Goal: Communication & Community: Participate in discussion

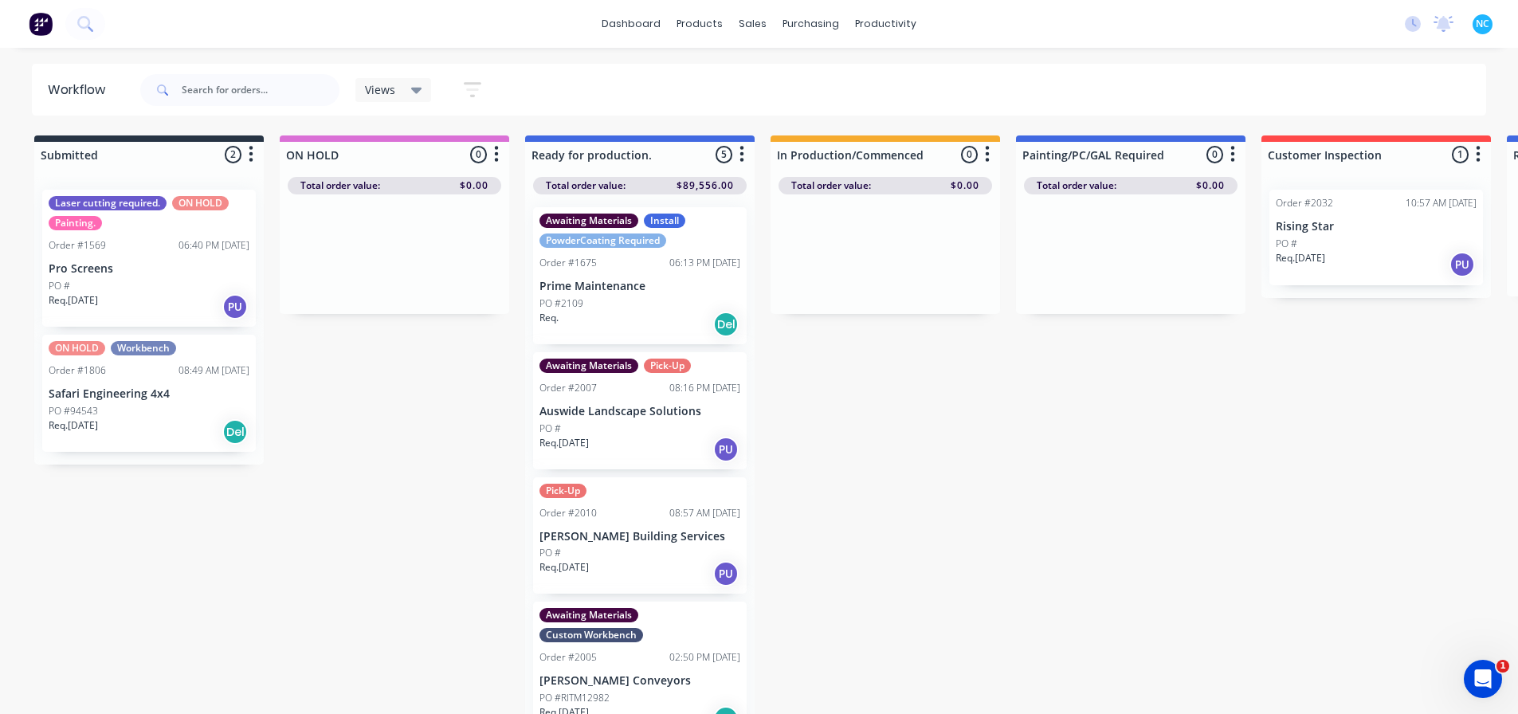
click at [739, 150] on icon "button" at bounding box center [741, 154] width 5 height 20
click at [723, 175] on div "Sort By Created date Required date Order number Customer name Most recent Summa…" at bounding box center [671, 202] width 159 height 69
click at [716, 180] on button "Sort By" at bounding box center [671, 189] width 159 height 26
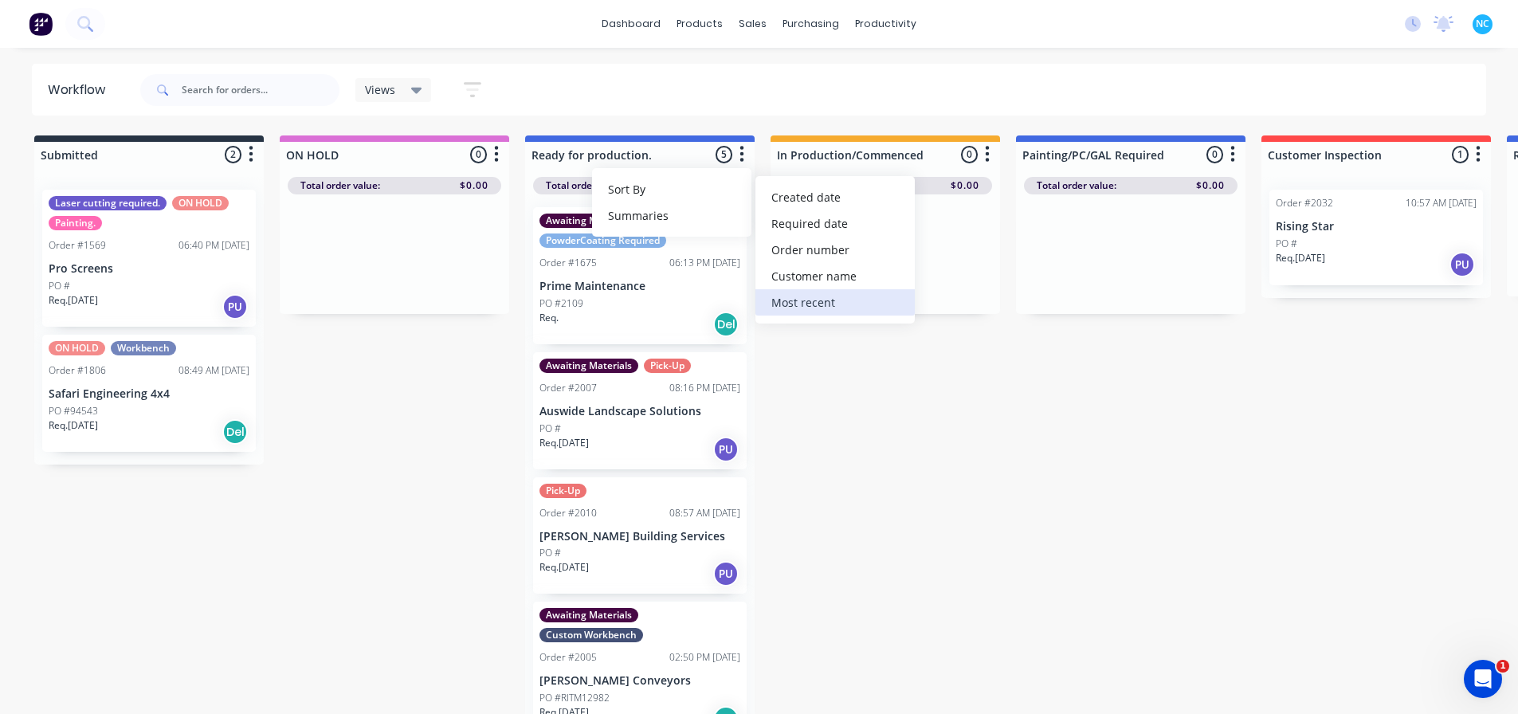
click at [823, 300] on recent "Most recent" at bounding box center [834, 302] width 159 height 26
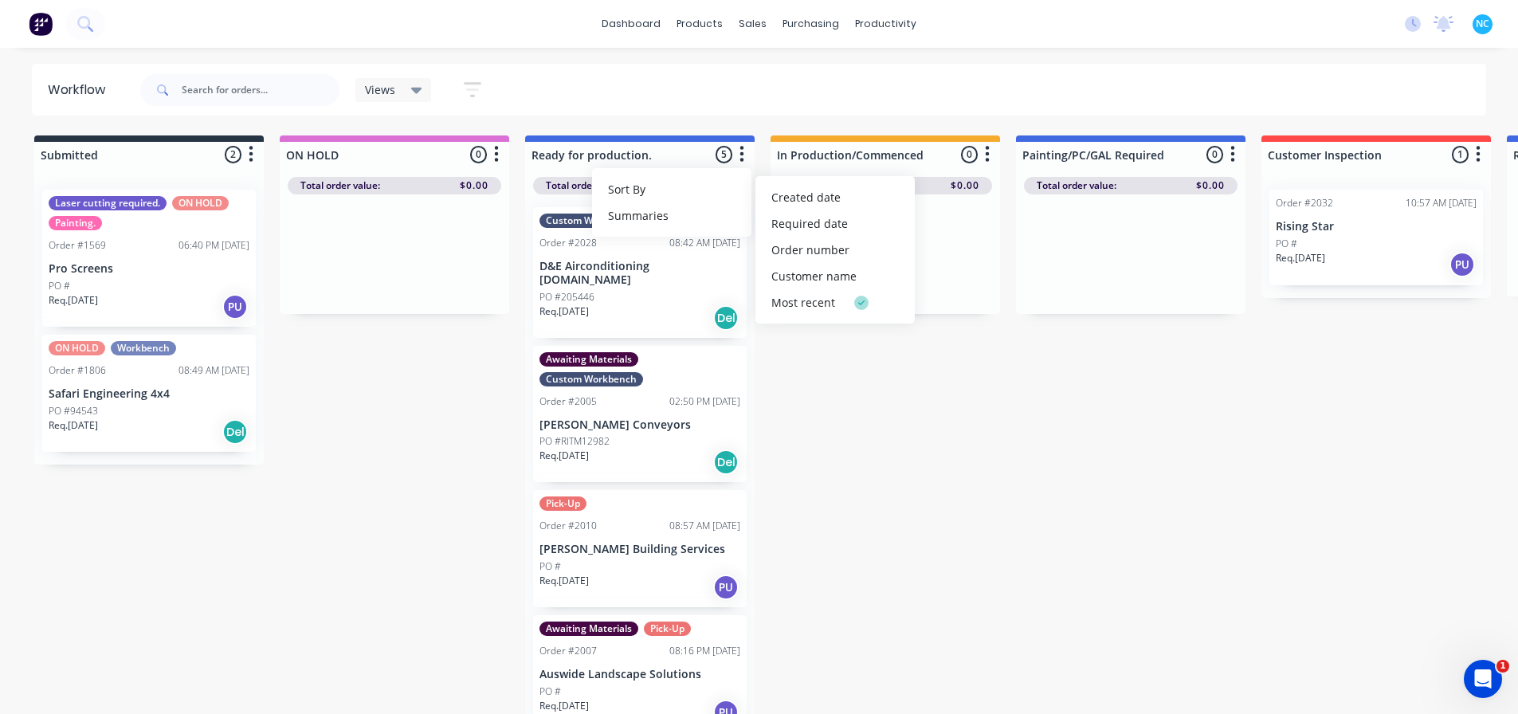
click at [811, 426] on div "Submitted 2 Sort By Created date Required date Order number Customer name Most …" at bounding box center [1432, 426] width 2889 height 582
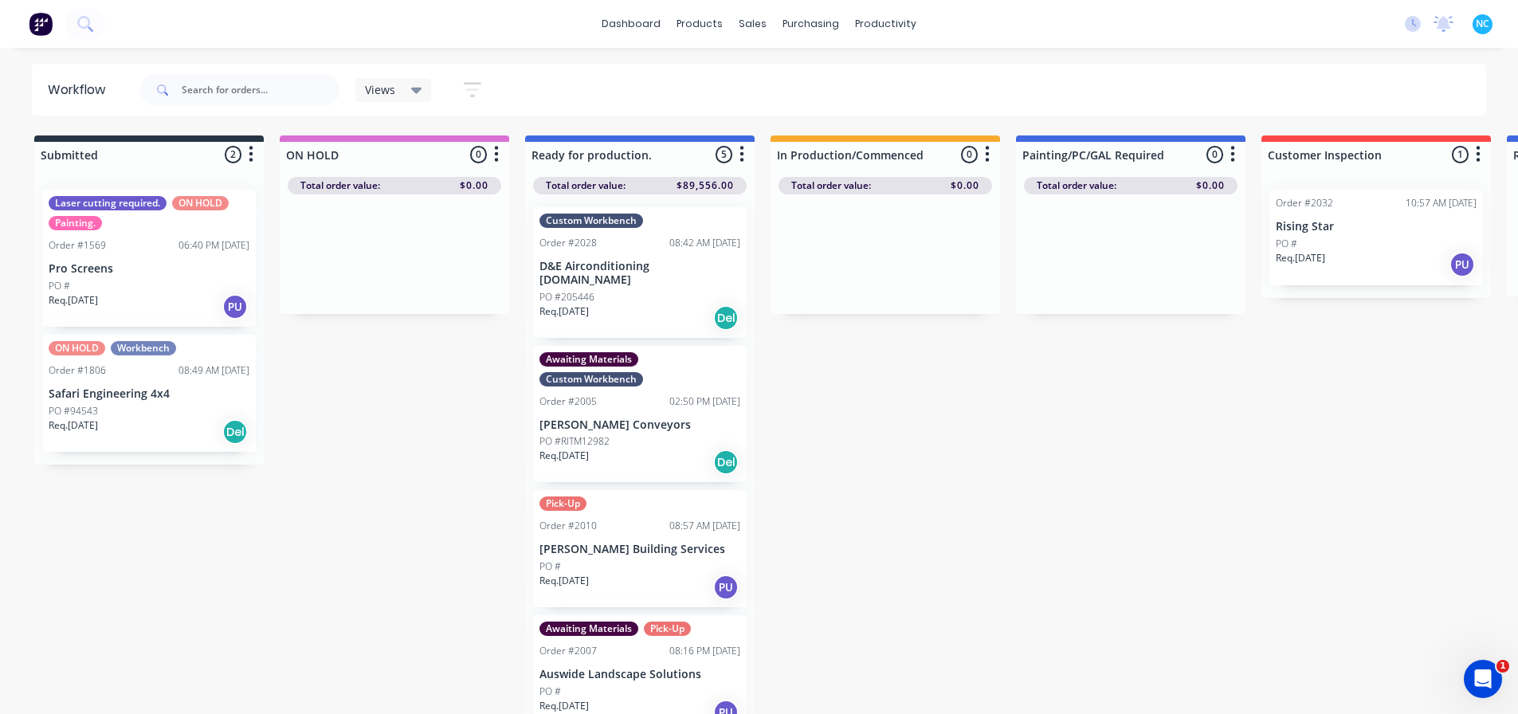
click at [641, 304] on div "Req. 17/09/25 Del" at bounding box center [639, 317] width 201 height 27
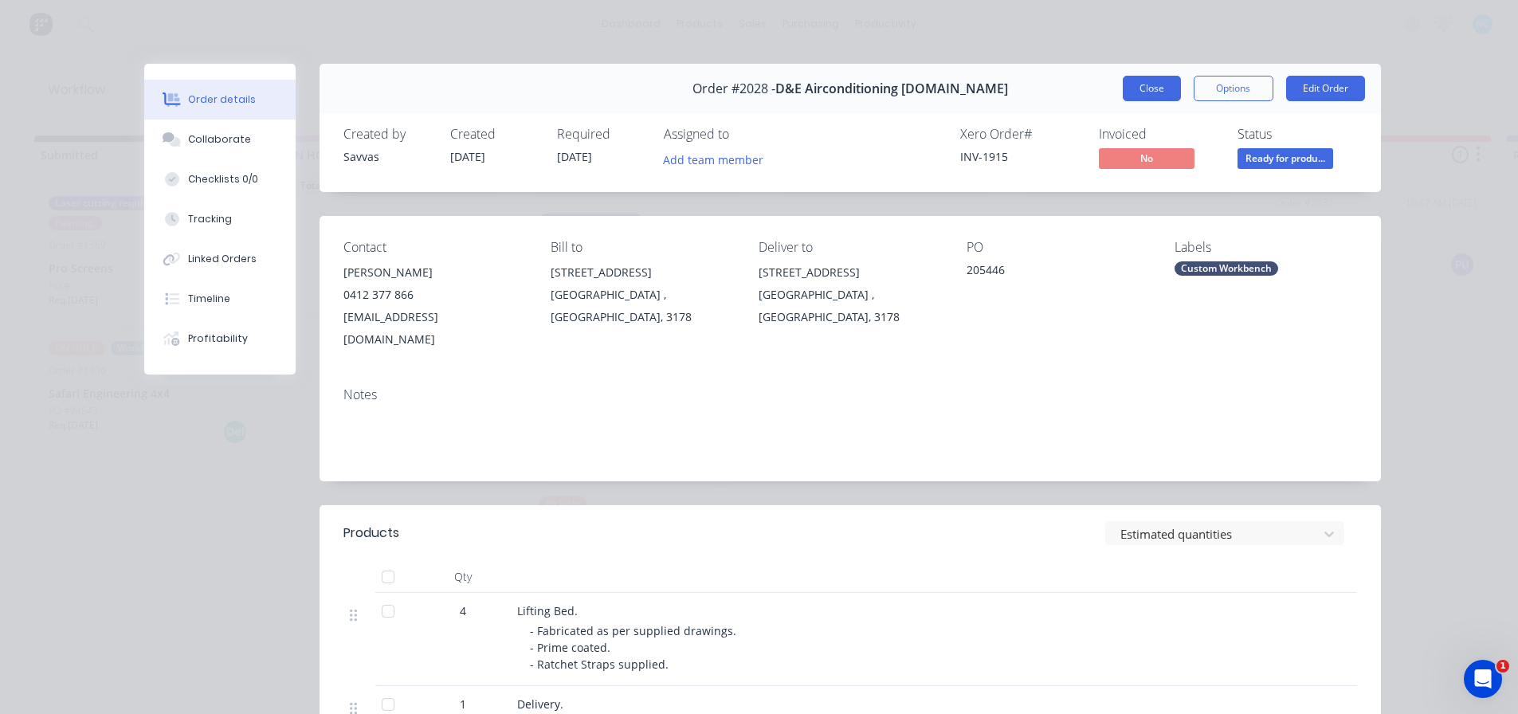
click at [1136, 76] on button "Close" at bounding box center [1152, 88] width 58 height 25
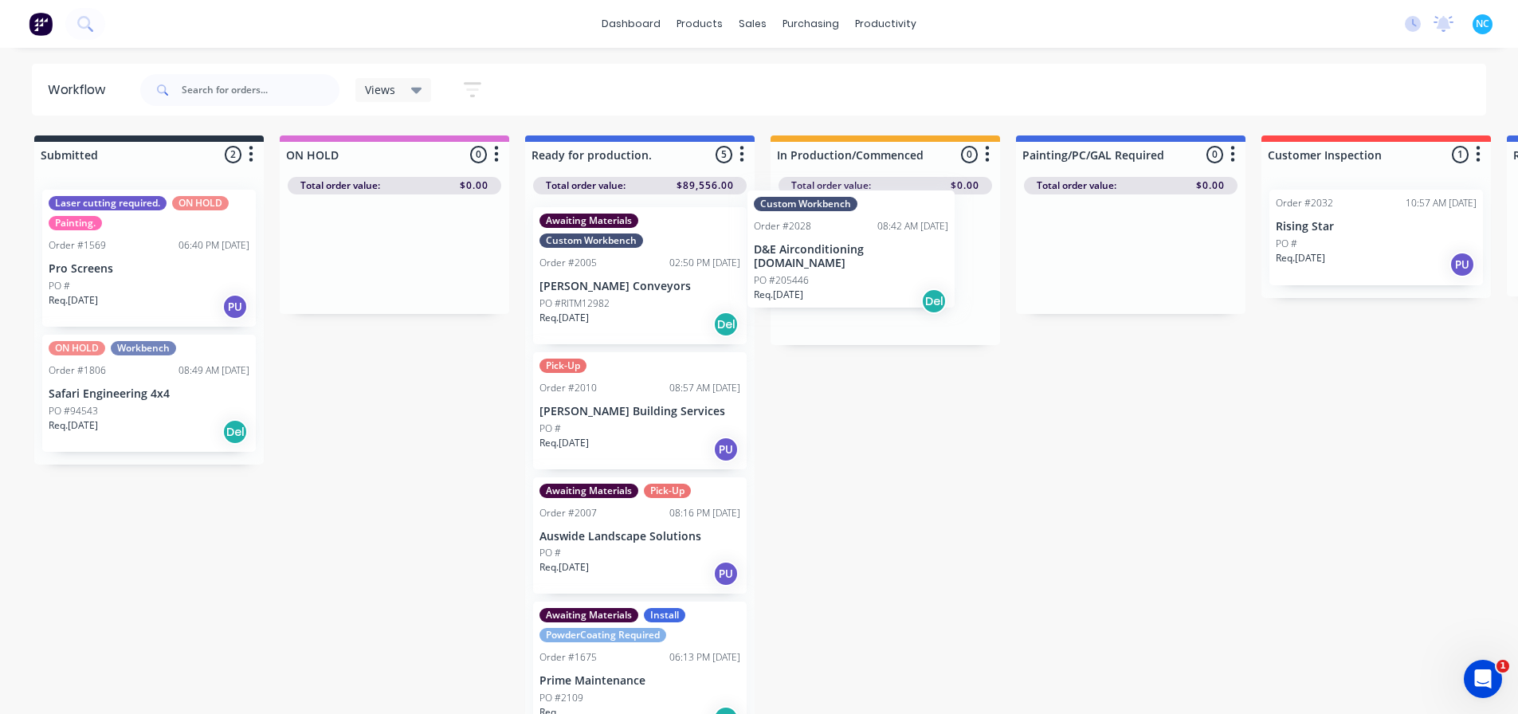
drag, startPoint x: 632, startPoint y: 271, endPoint x: 856, endPoint y: 254, distance: 224.5
click at [856, 254] on div "Submitted 2 Sort By Created date Required date Order number Customer name Most …" at bounding box center [1432, 426] width 2889 height 582
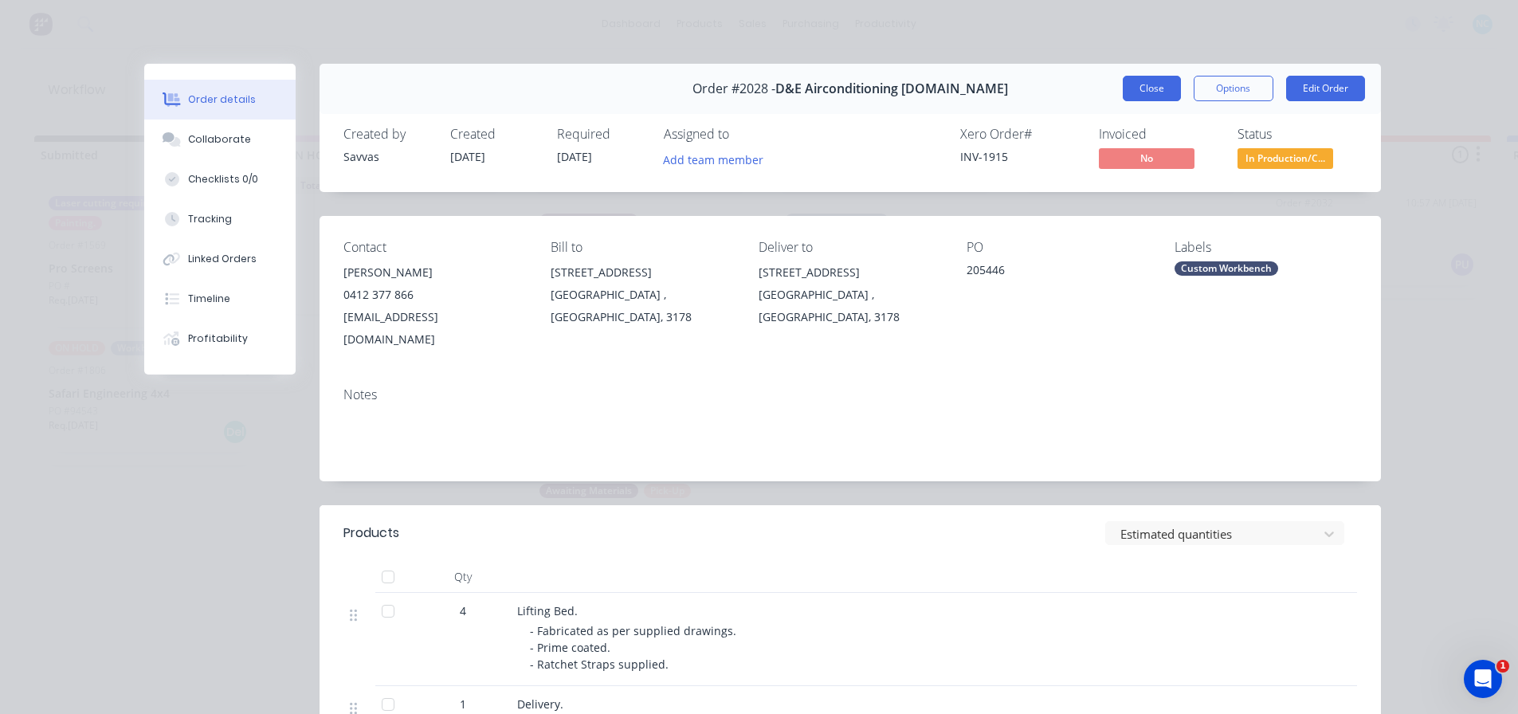
click at [1150, 94] on button "Close" at bounding box center [1152, 88] width 58 height 25
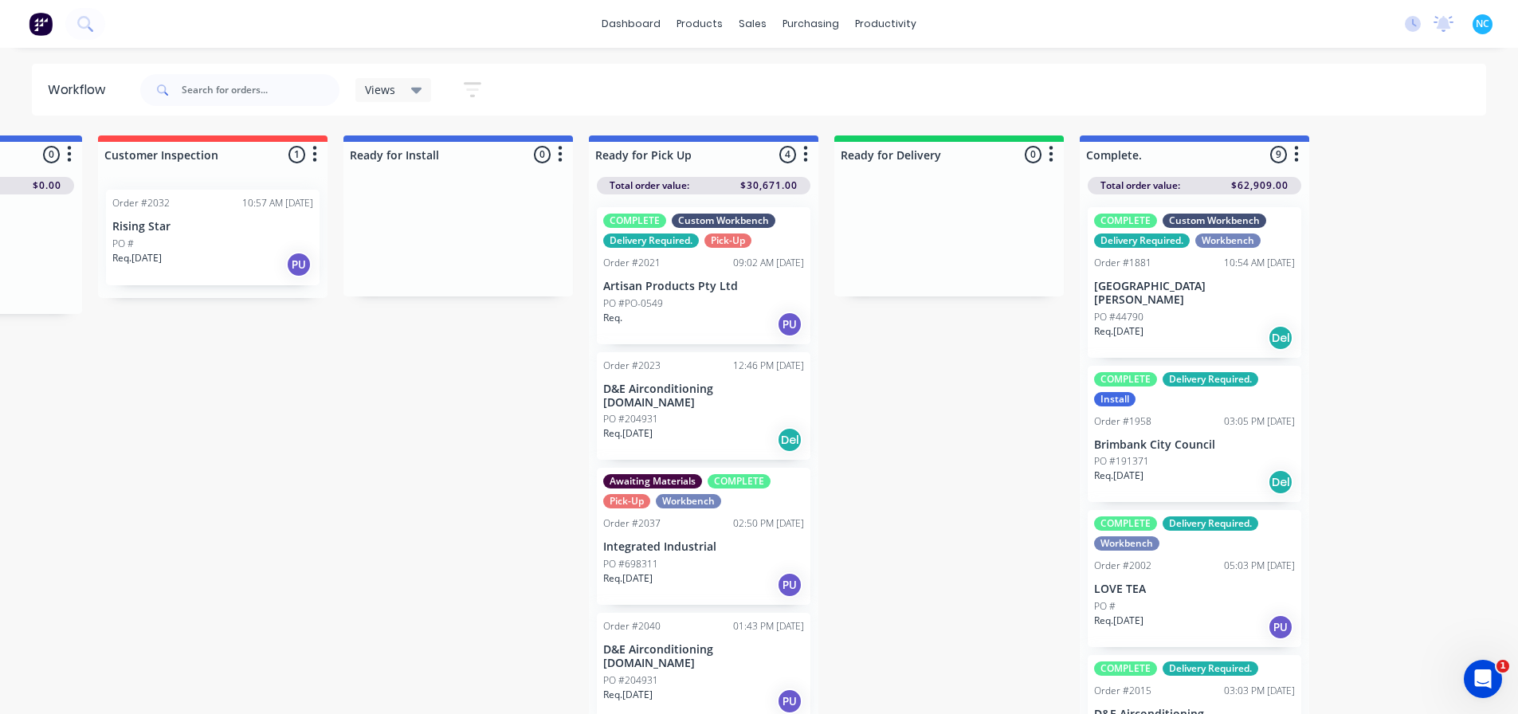
scroll to position [0, 1185]
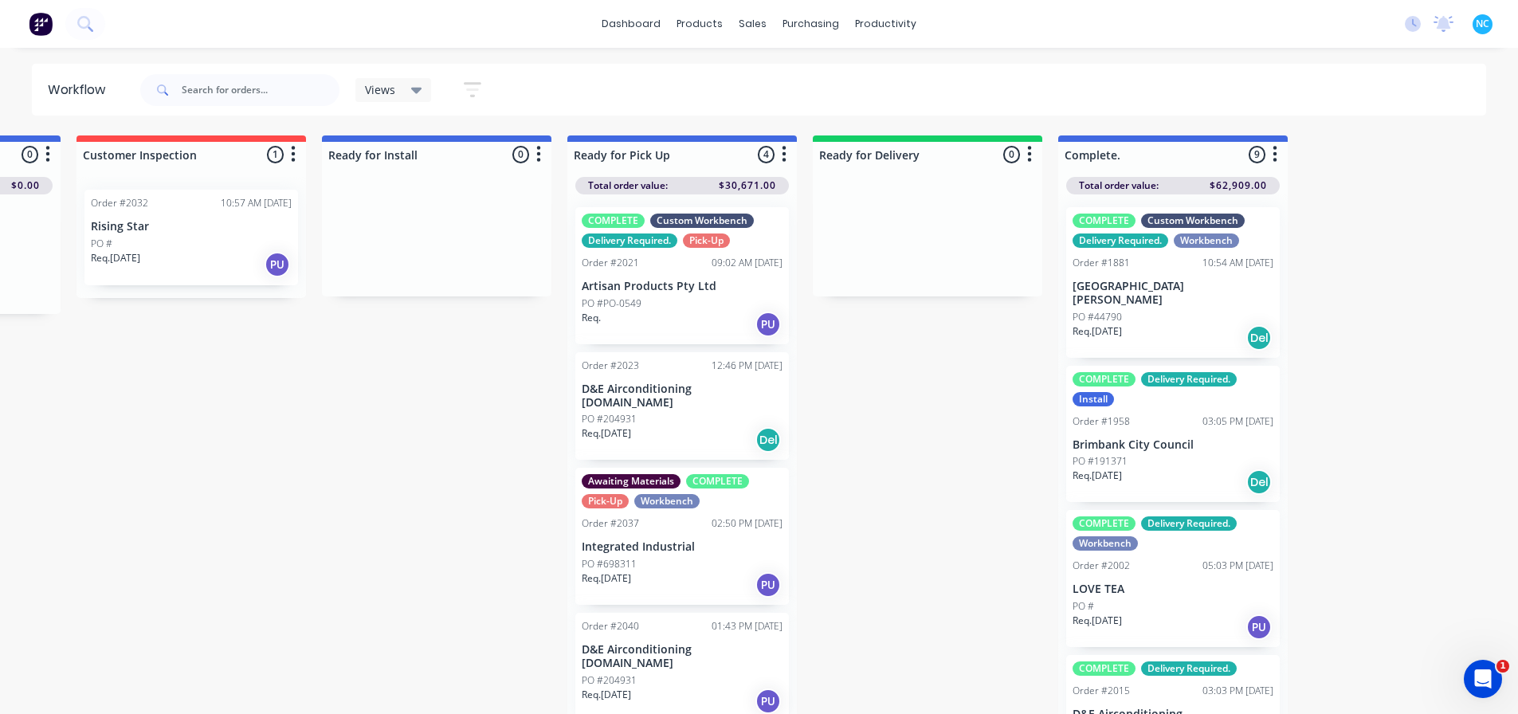
click at [704, 426] on div "Req. 15/09/25 Del" at bounding box center [682, 439] width 201 height 27
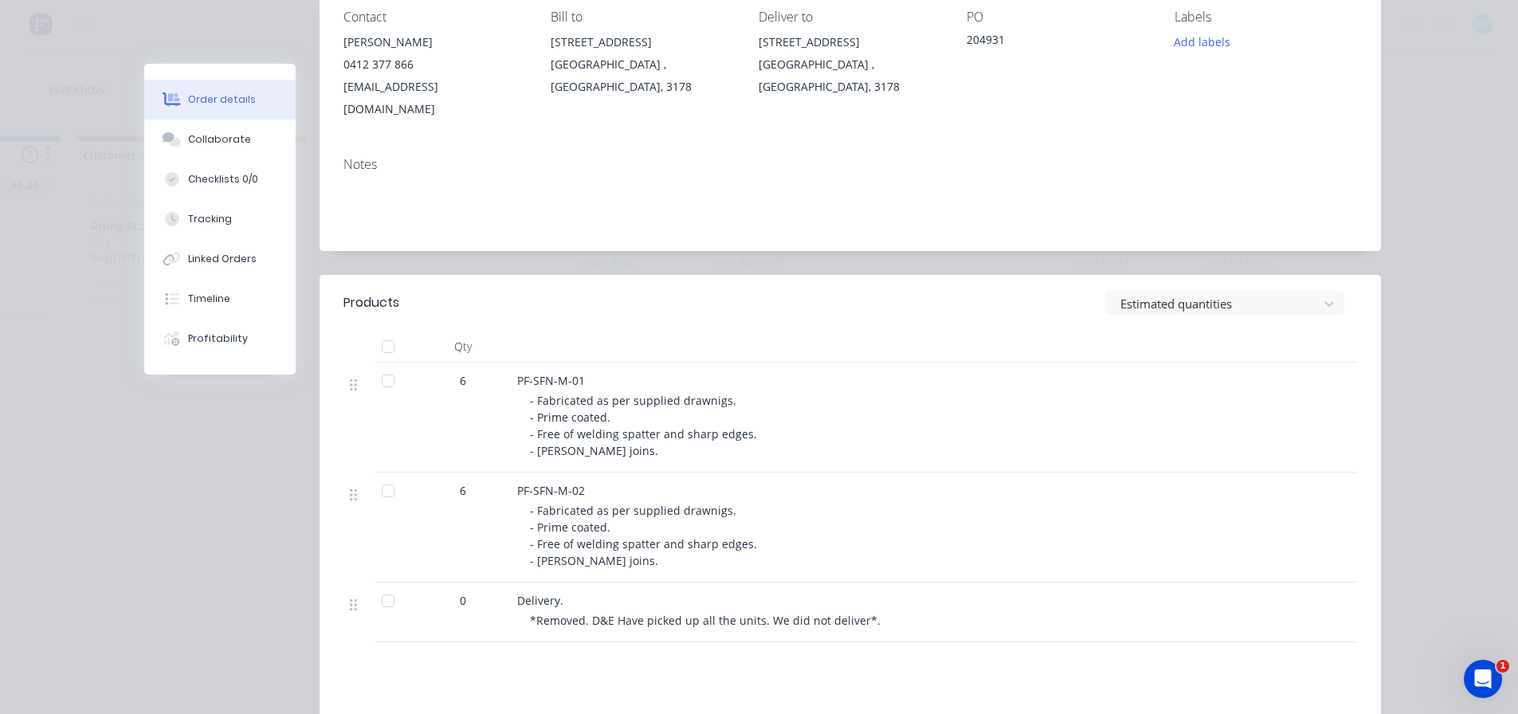
scroll to position [239, 0]
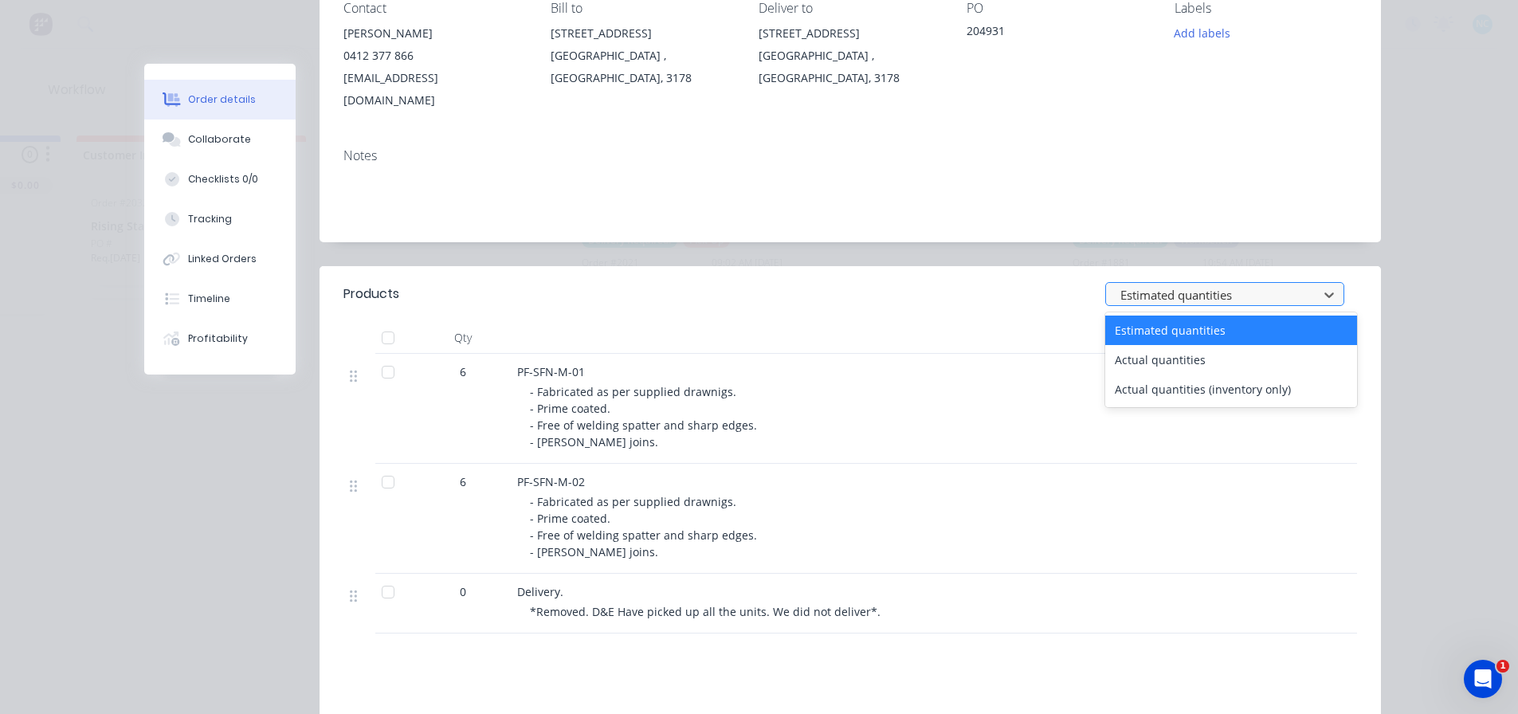
click at [1159, 285] on div at bounding box center [1214, 295] width 191 height 20
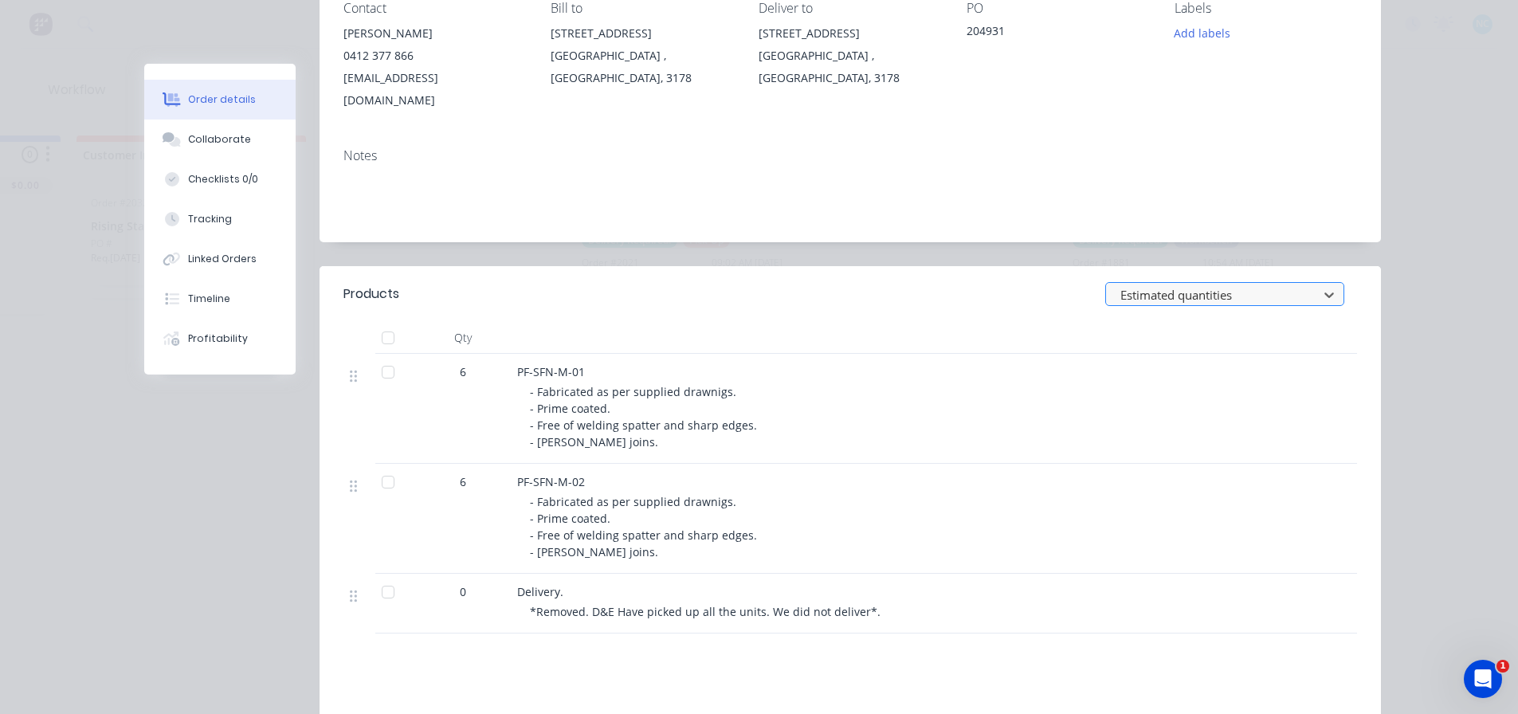
click at [1181, 285] on div at bounding box center [1214, 295] width 191 height 20
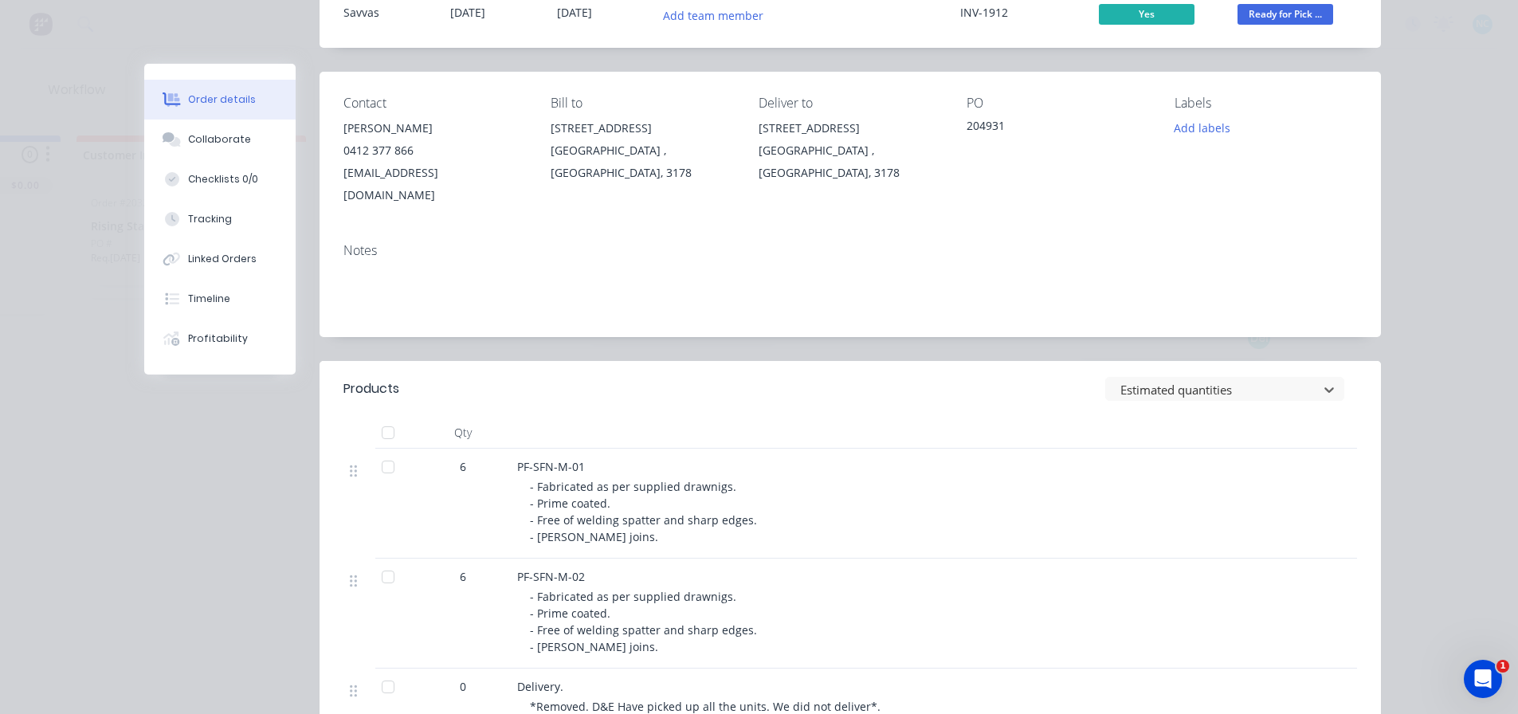
scroll to position [0, 0]
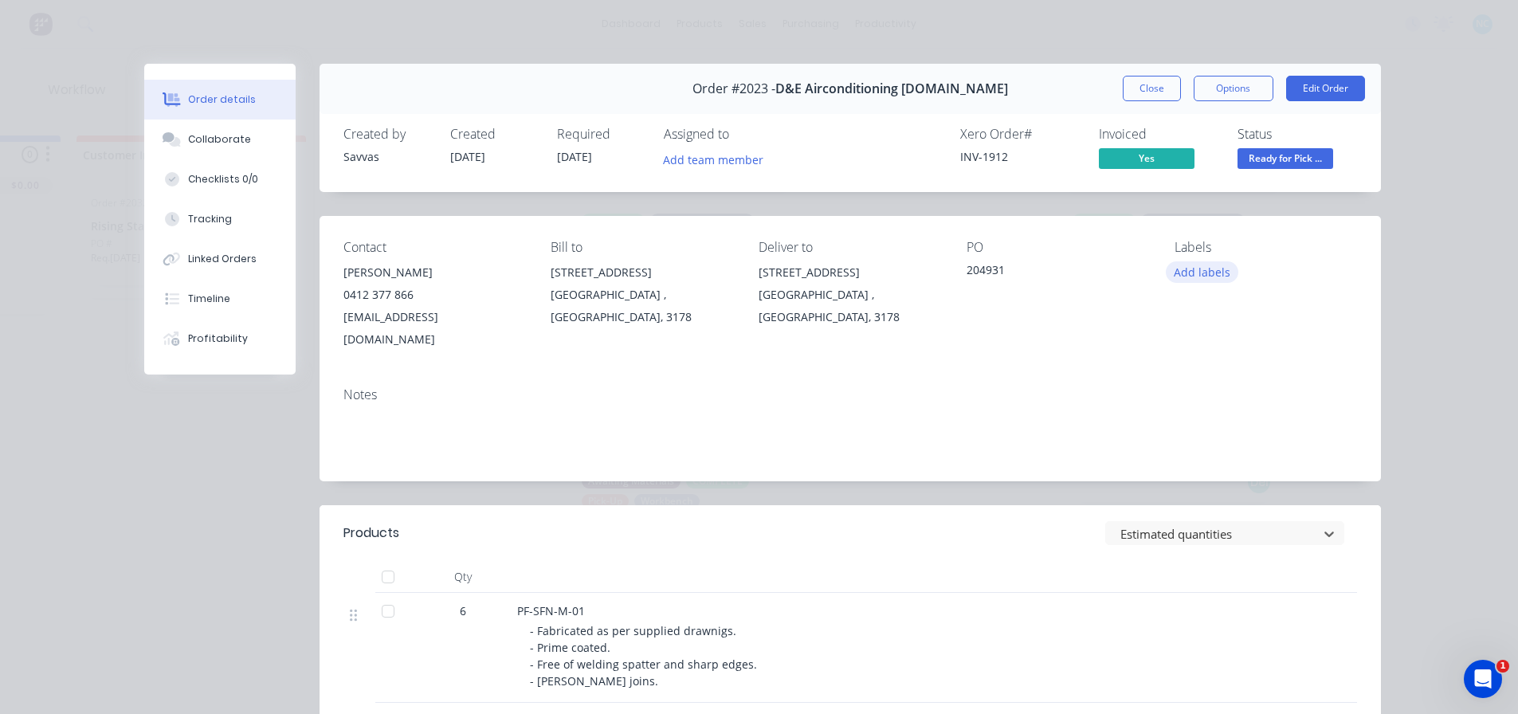
click at [1194, 268] on button "Add labels" at bounding box center [1202, 272] width 73 height 22
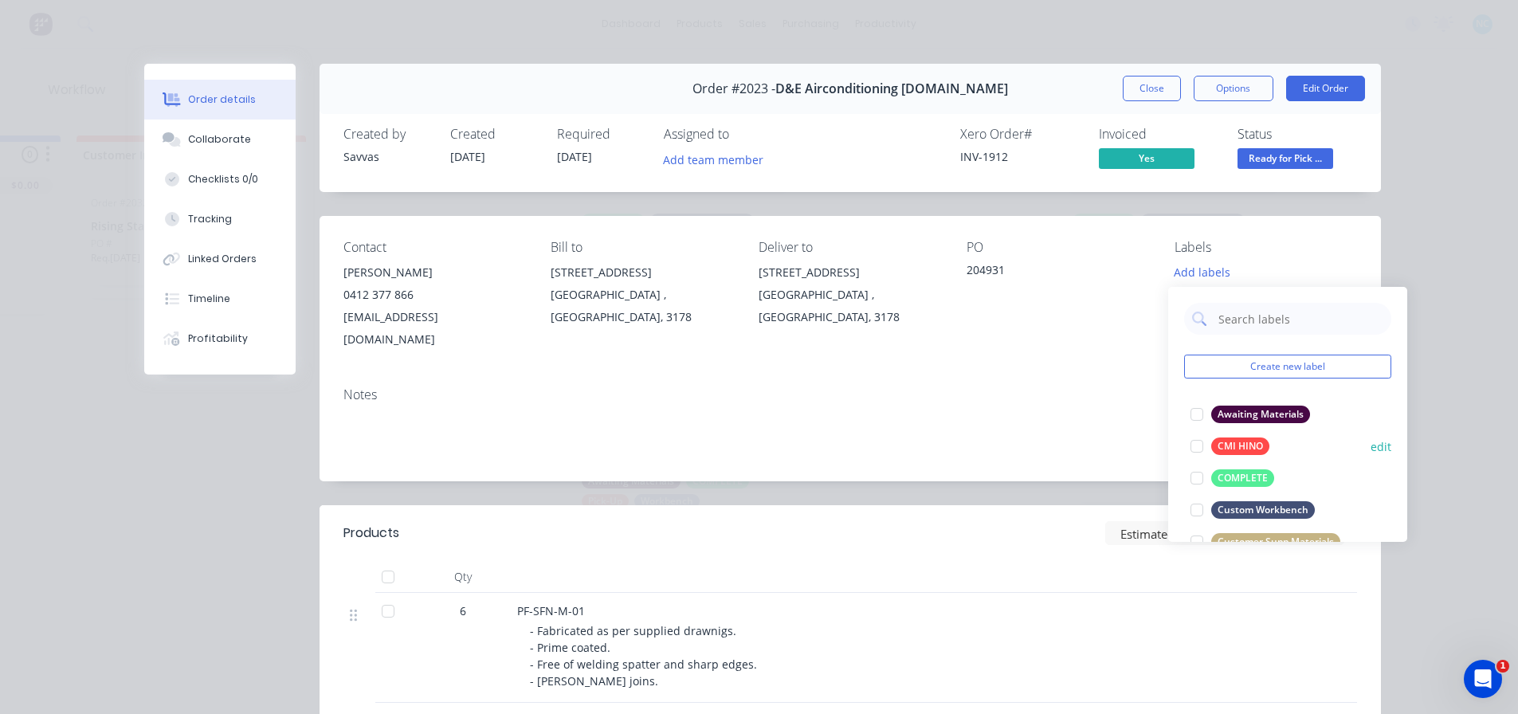
drag, startPoint x: 1199, startPoint y: 478, endPoint x: 1206, endPoint y: 484, distance: 9.0
click at [1202, 482] on div at bounding box center [1197, 478] width 32 height 32
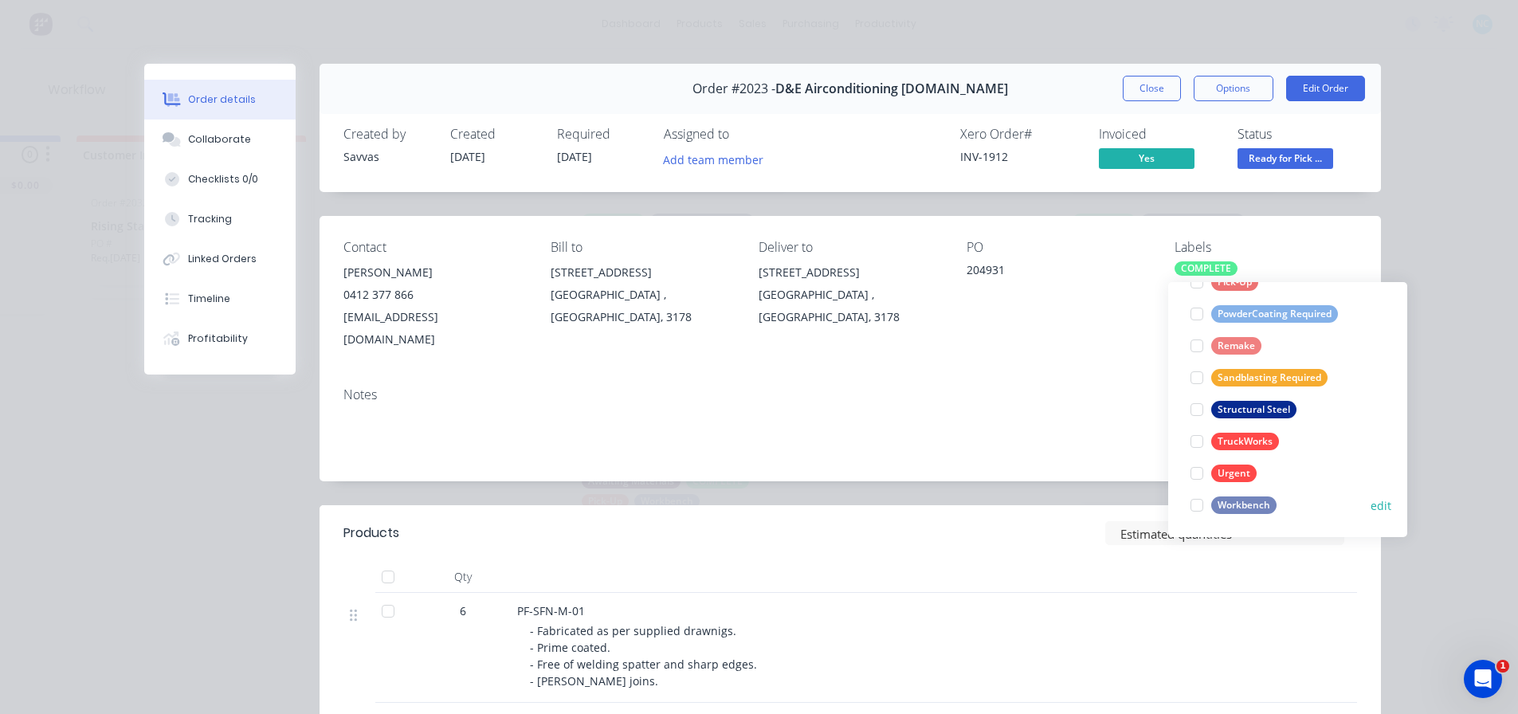
scroll to position [15, 1185]
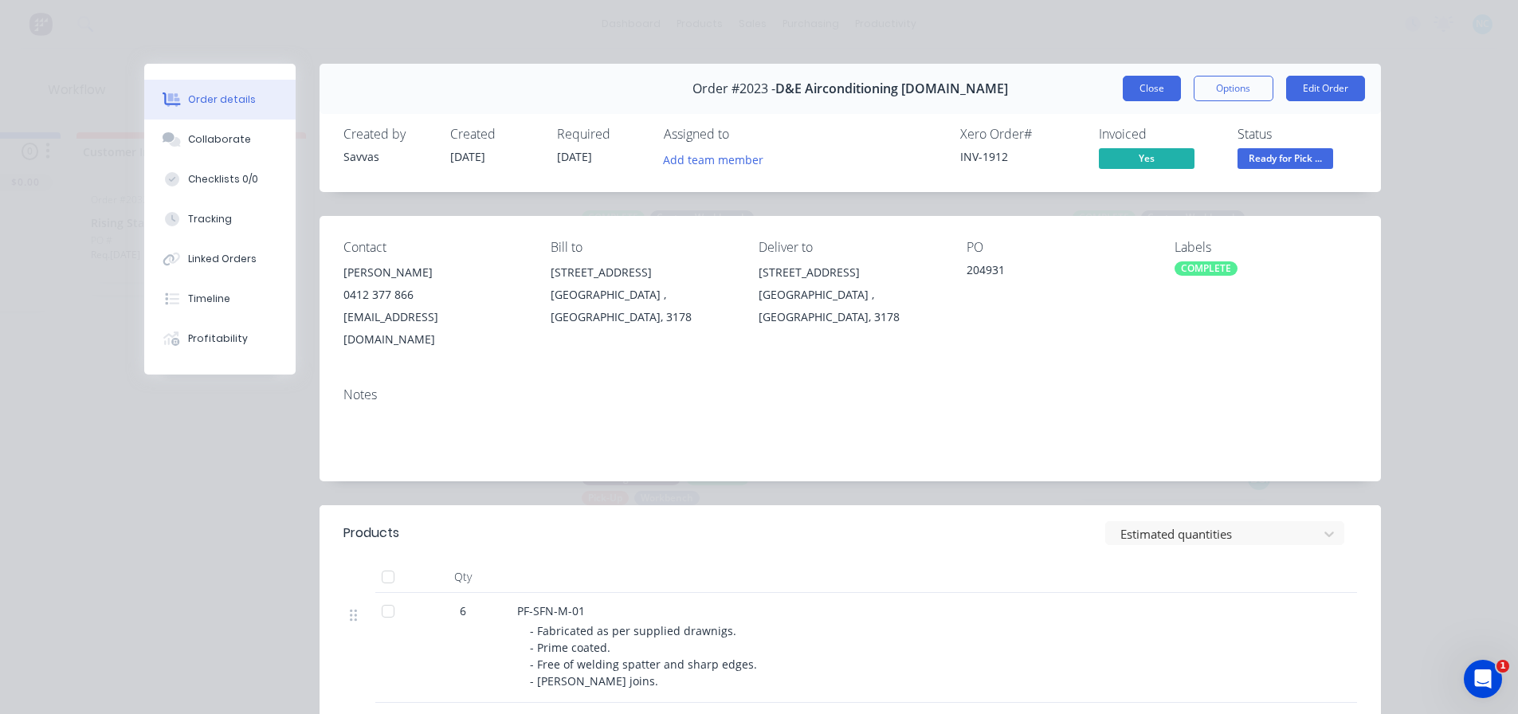
click at [1156, 91] on button "Close" at bounding box center [1152, 88] width 58 height 25
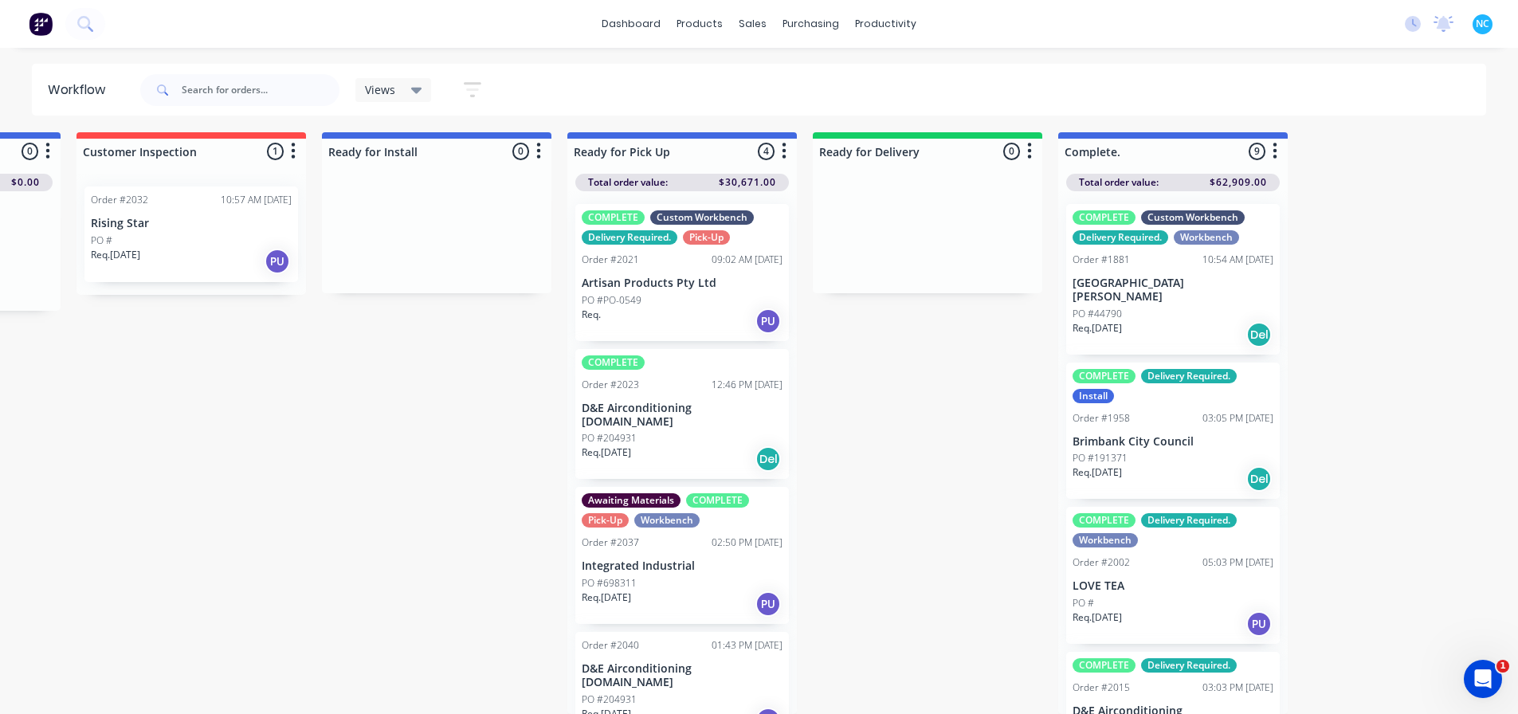
scroll to position [1, 0]
click at [701, 692] on div "PO #204931" at bounding box center [682, 699] width 201 height 14
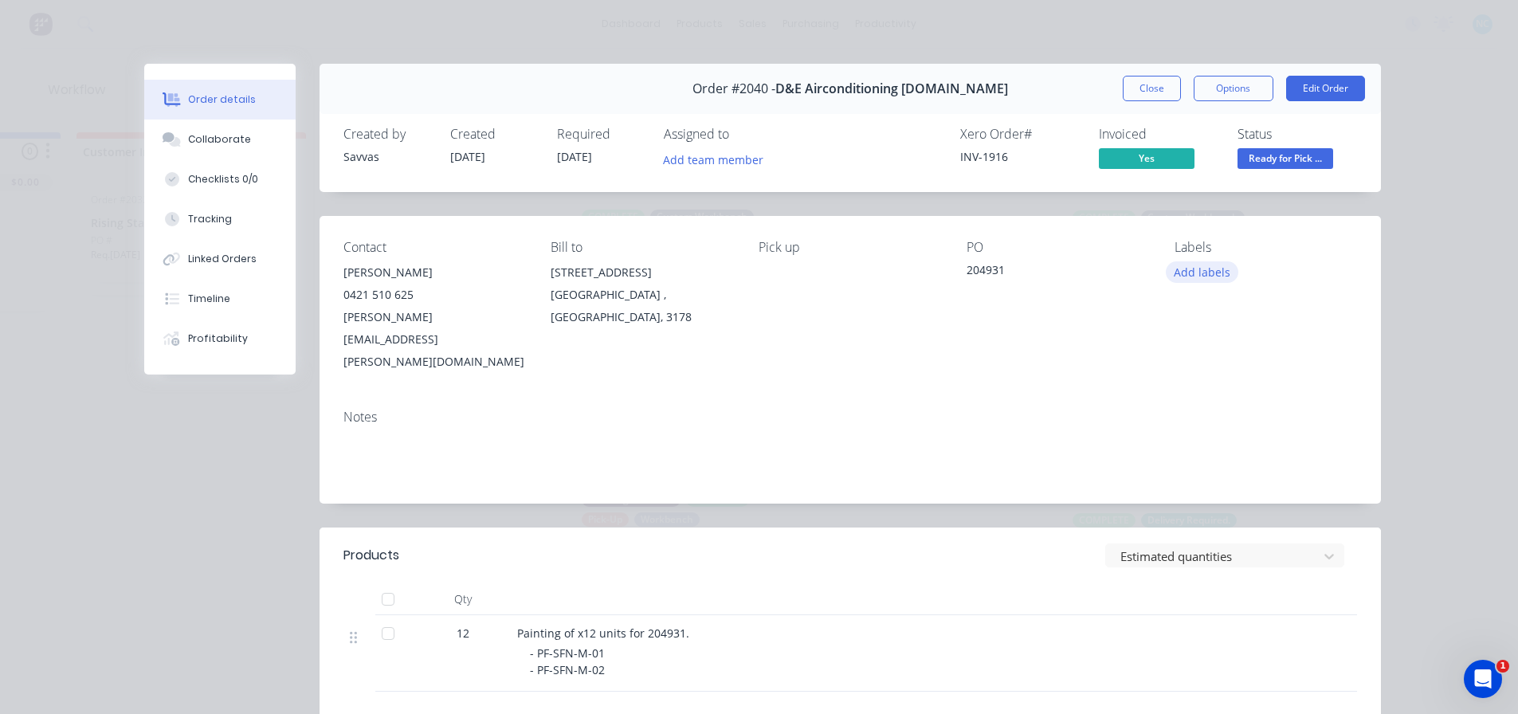
click at [1179, 271] on button "Add labels" at bounding box center [1202, 272] width 73 height 22
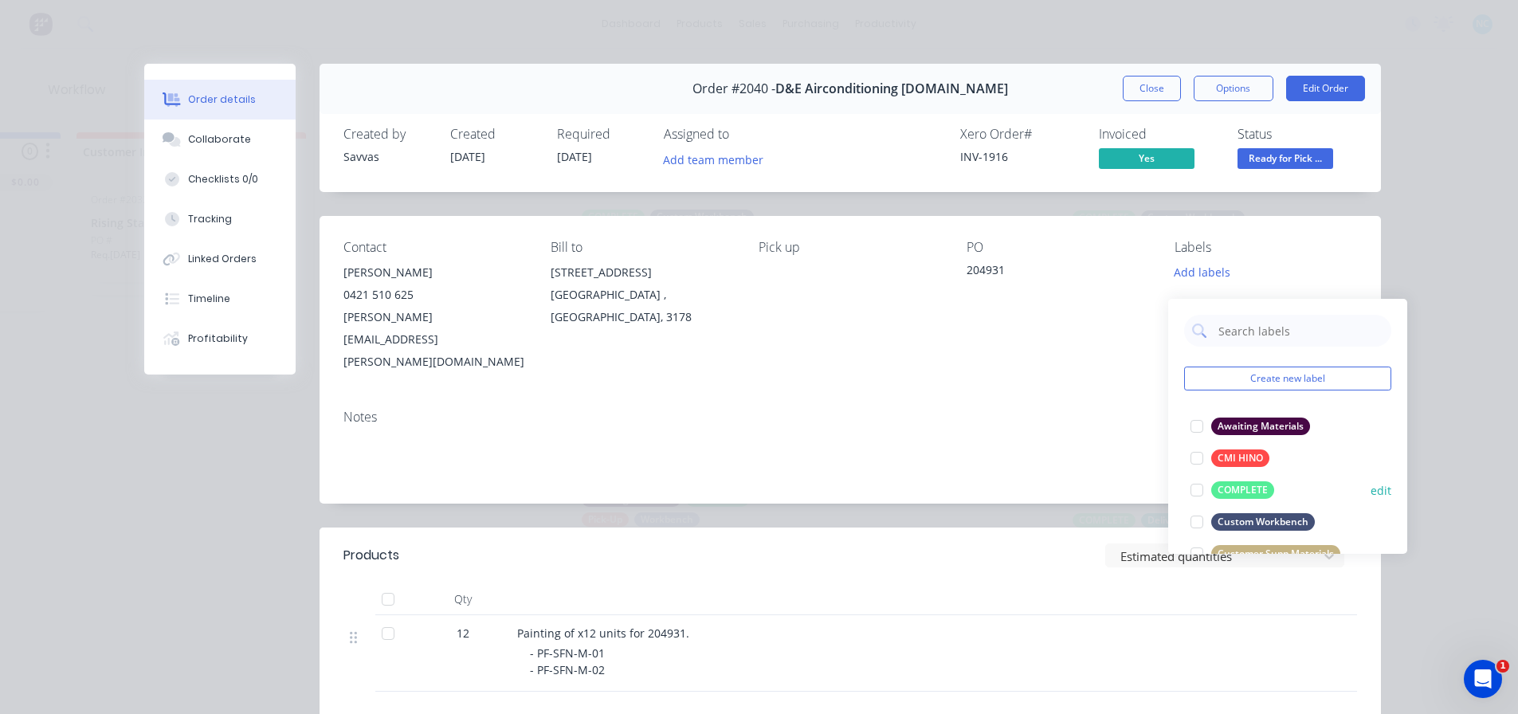
click at [1193, 479] on div at bounding box center [1197, 490] width 32 height 32
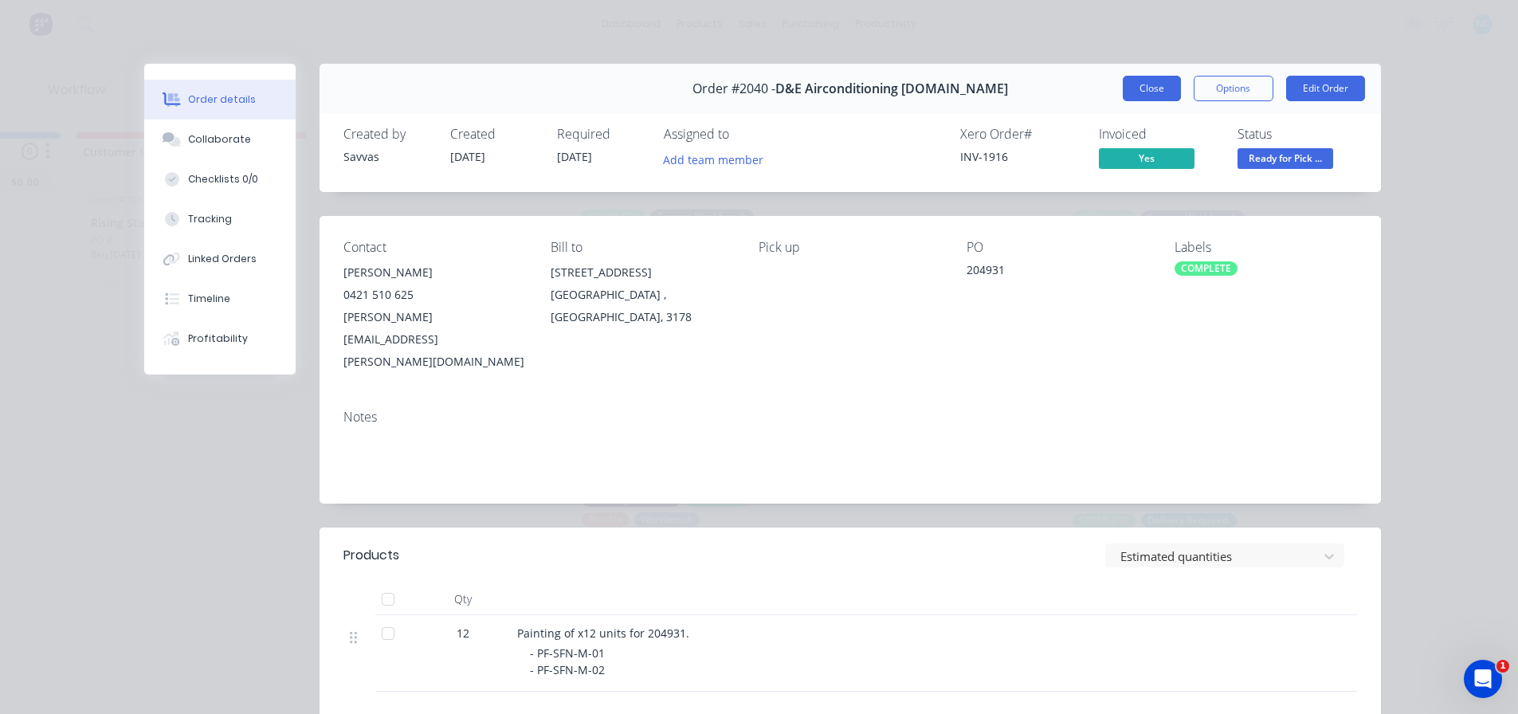
click at [1145, 92] on button "Close" at bounding box center [1152, 88] width 58 height 25
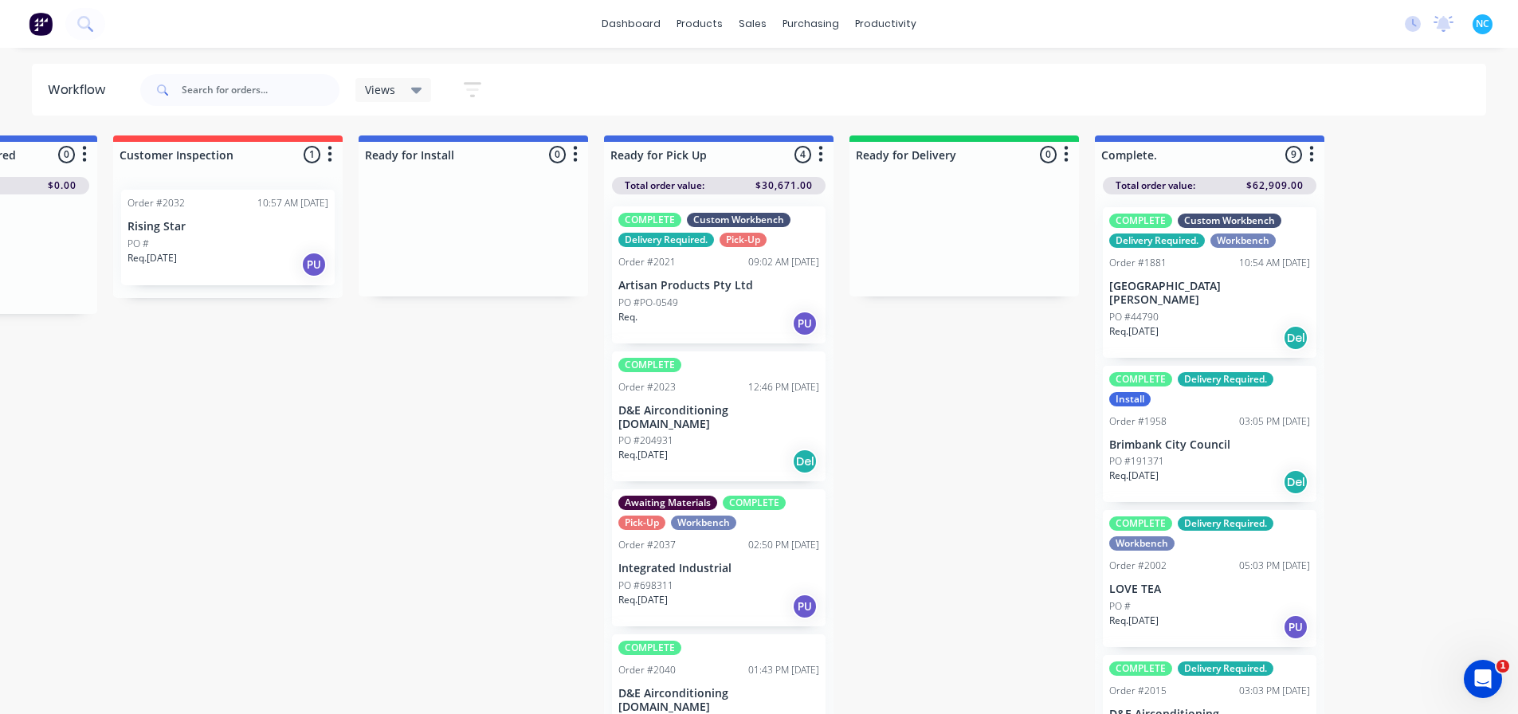
scroll to position [22, 0]
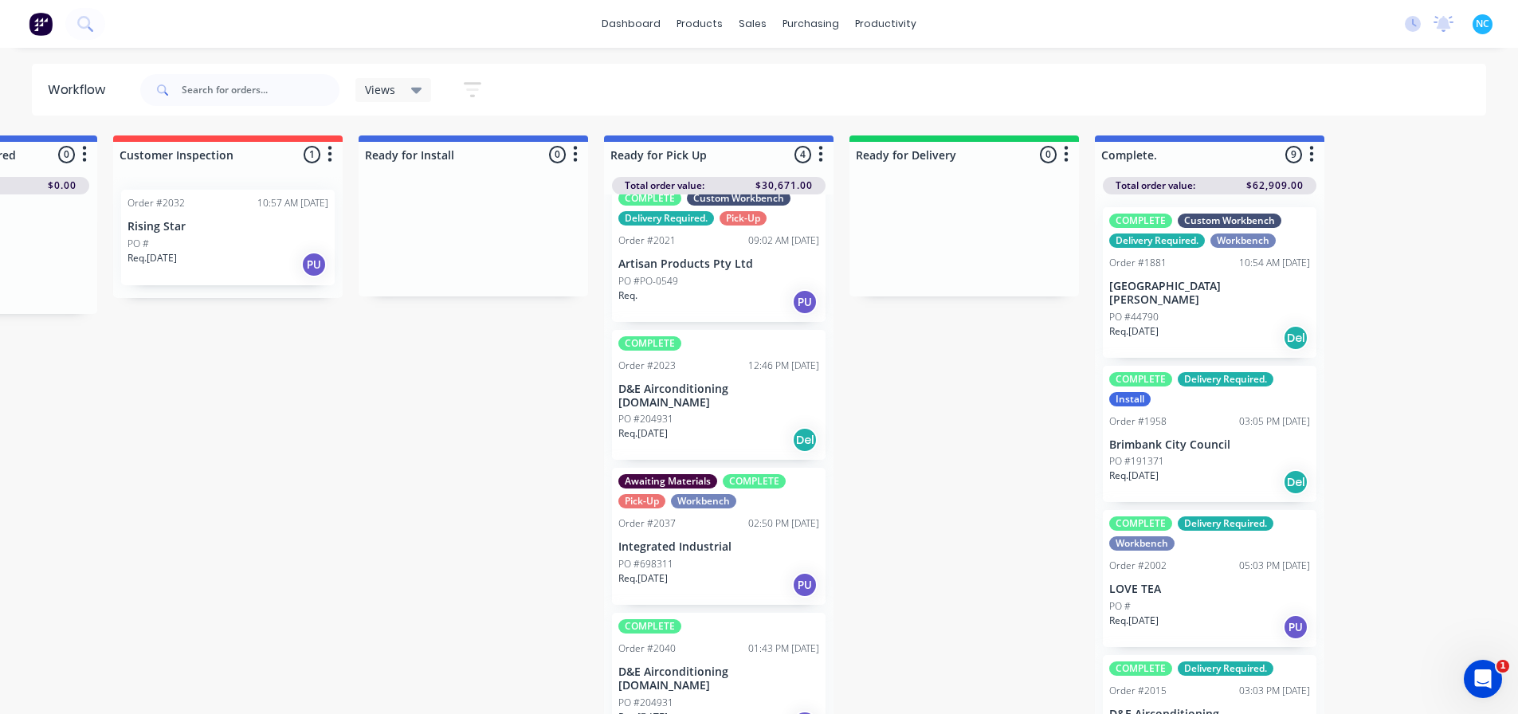
click at [694, 412] on div "PO #204931" at bounding box center [718, 419] width 201 height 14
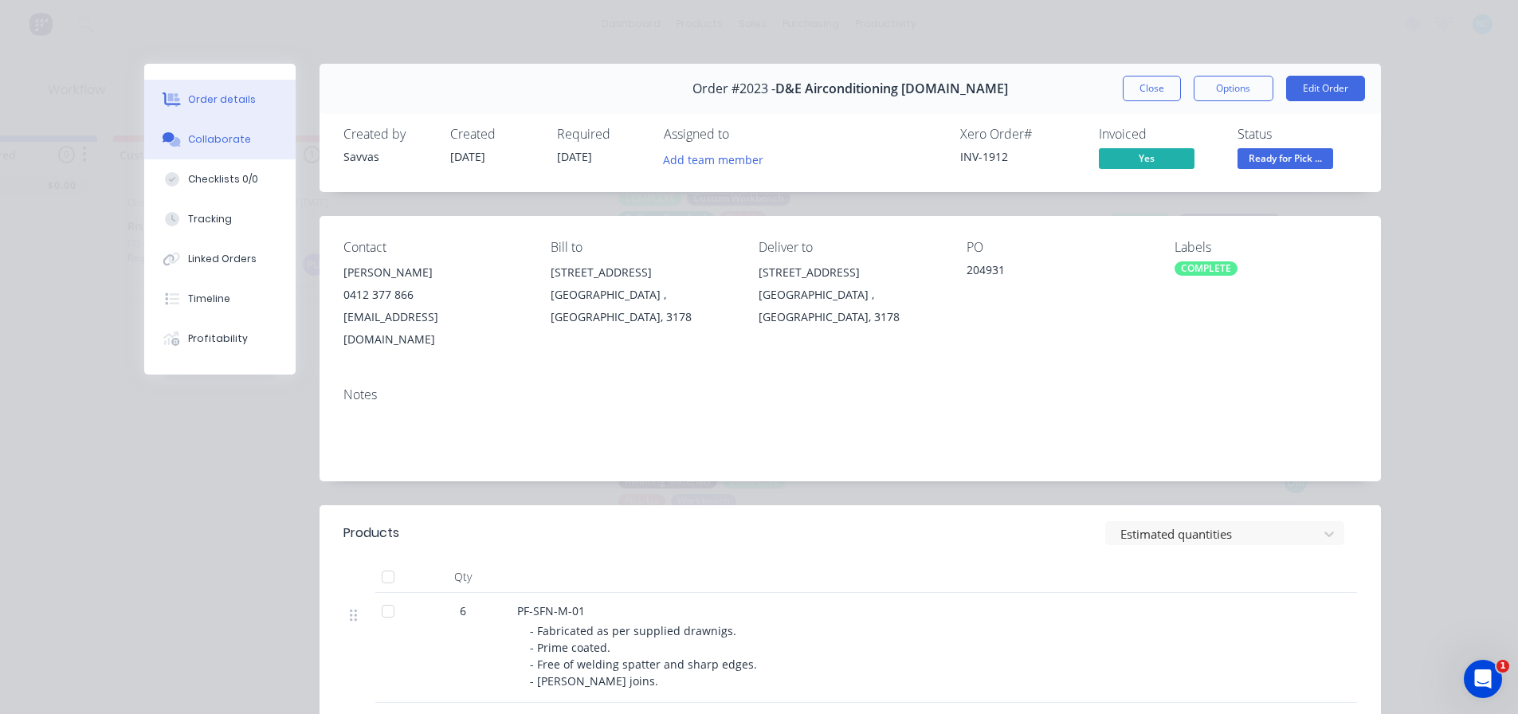
click at [261, 151] on button "Collaborate" at bounding box center [219, 140] width 151 height 40
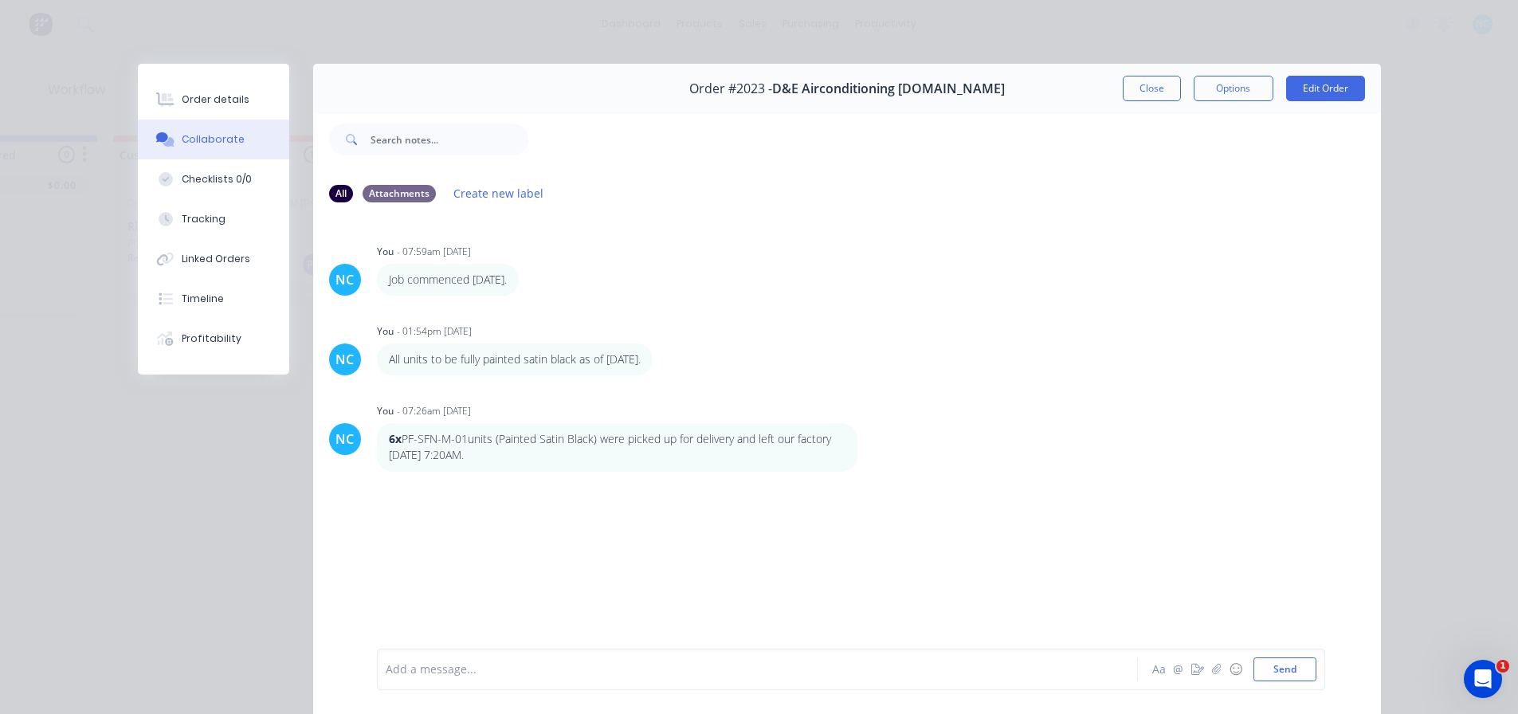
click at [598, 650] on div "Add a message... Aa @ ☺ Send" at bounding box center [851, 669] width 948 height 41
click at [1150, 664] on button "Aa" at bounding box center [1159, 669] width 19 height 19
click at [386, 667] on button "button" at bounding box center [395, 671] width 19 height 19
click at [398, 668] on button "button" at bounding box center [395, 671] width 19 height 19
drag, startPoint x: 1063, startPoint y: 622, endPoint x: 359, endPoint y: 622, distance: 704.4
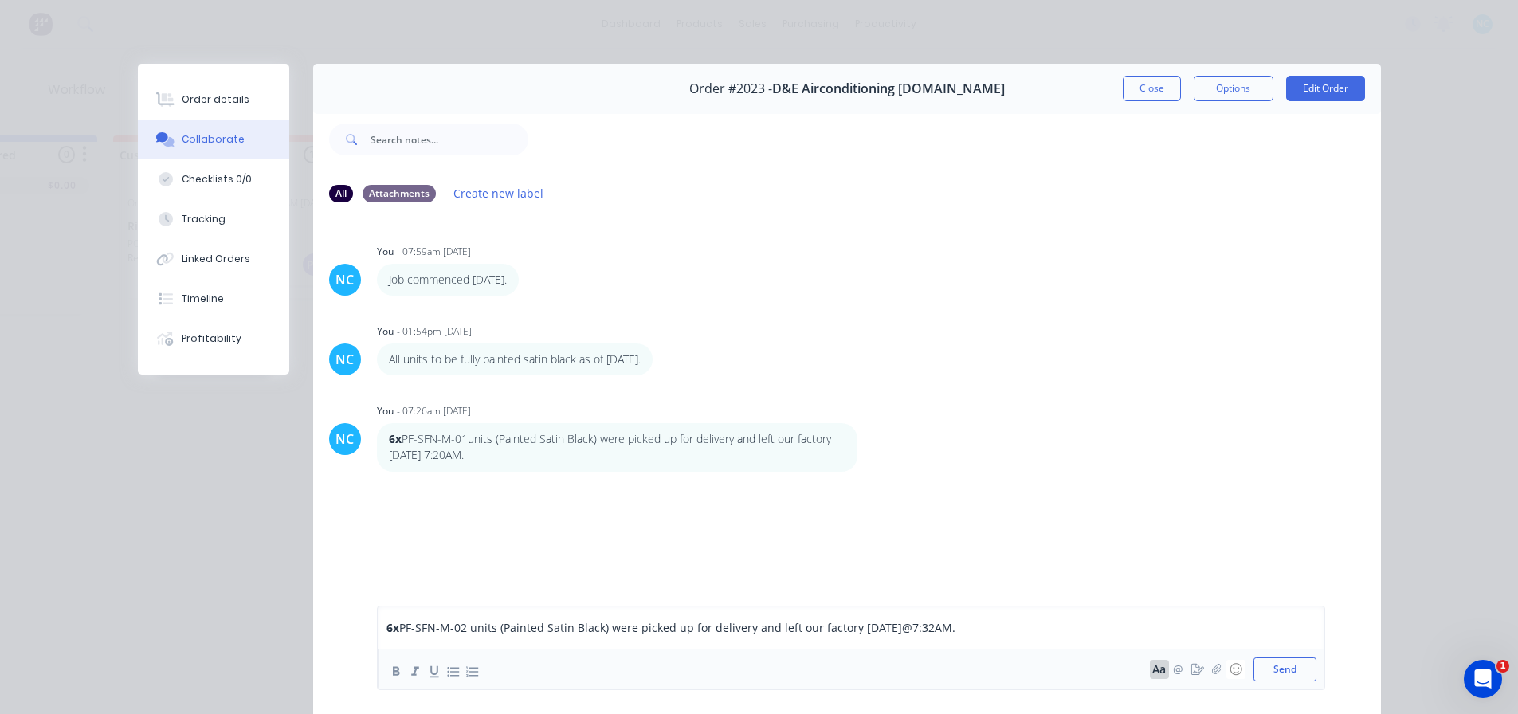
click at [359, 622] on div "6x PF-SFN-M-02 units (Painted Satin Black) were picked up for delivery and left…" at bounding box center [847, 648] width 1068 height 132
click at [405, 622] on span "PF-SFN-M-02 units (Painted Satin Black) were picked up for delivery and left ou…" at bounding box center [650, 627] width 503 height 15
click at [1285, 670] on button "Send" at bounding box center [1284, 669] width 63 height 24
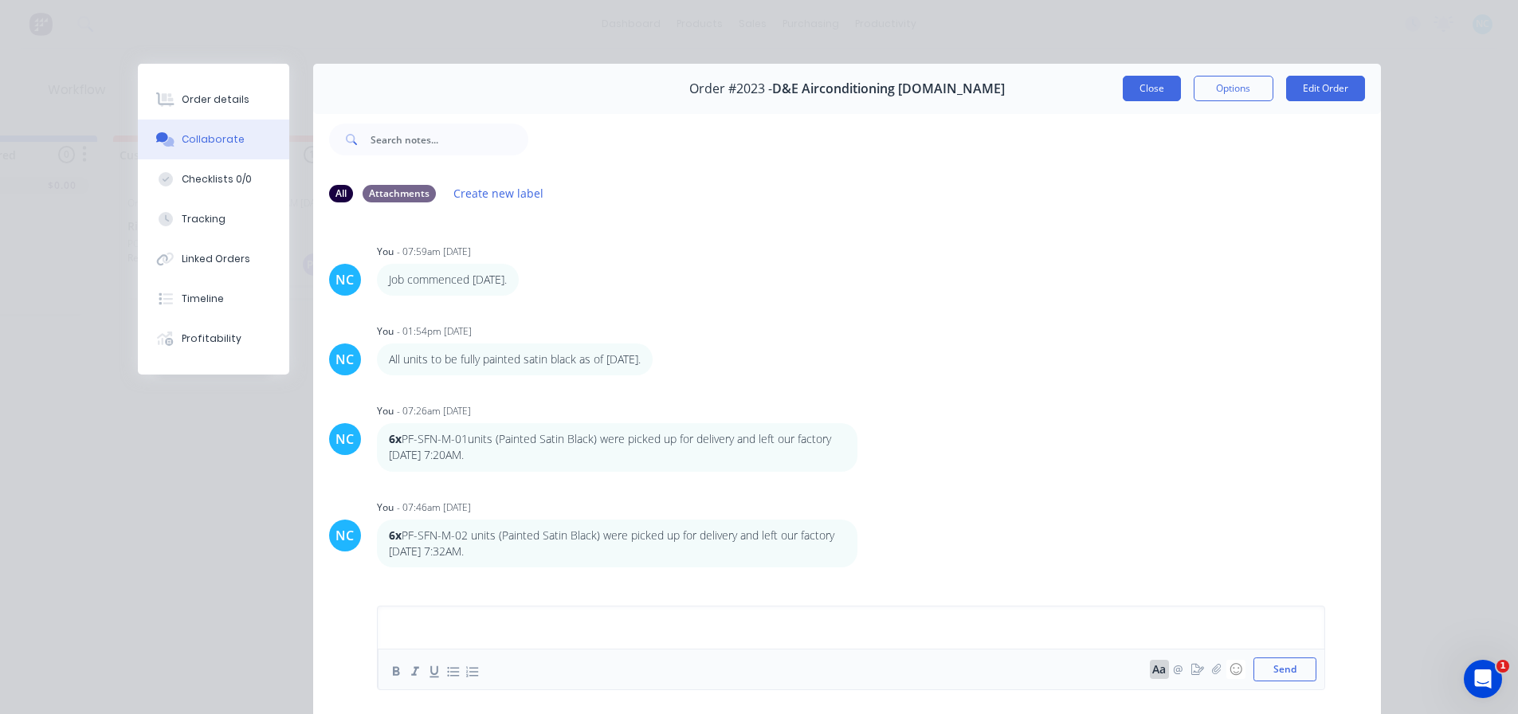
drag, startPoint x: 1175, startPoint y: 78, endPoint x: 1171, endPoint y: 86, distance: 9.3
click at [1173, 83] on div "Close Options Edit Order" at bounding box center [1244, 88] width 242 height 25
click at [1164, 92] on button "Close" at bounding box center [1152, 88] width 58 height 25
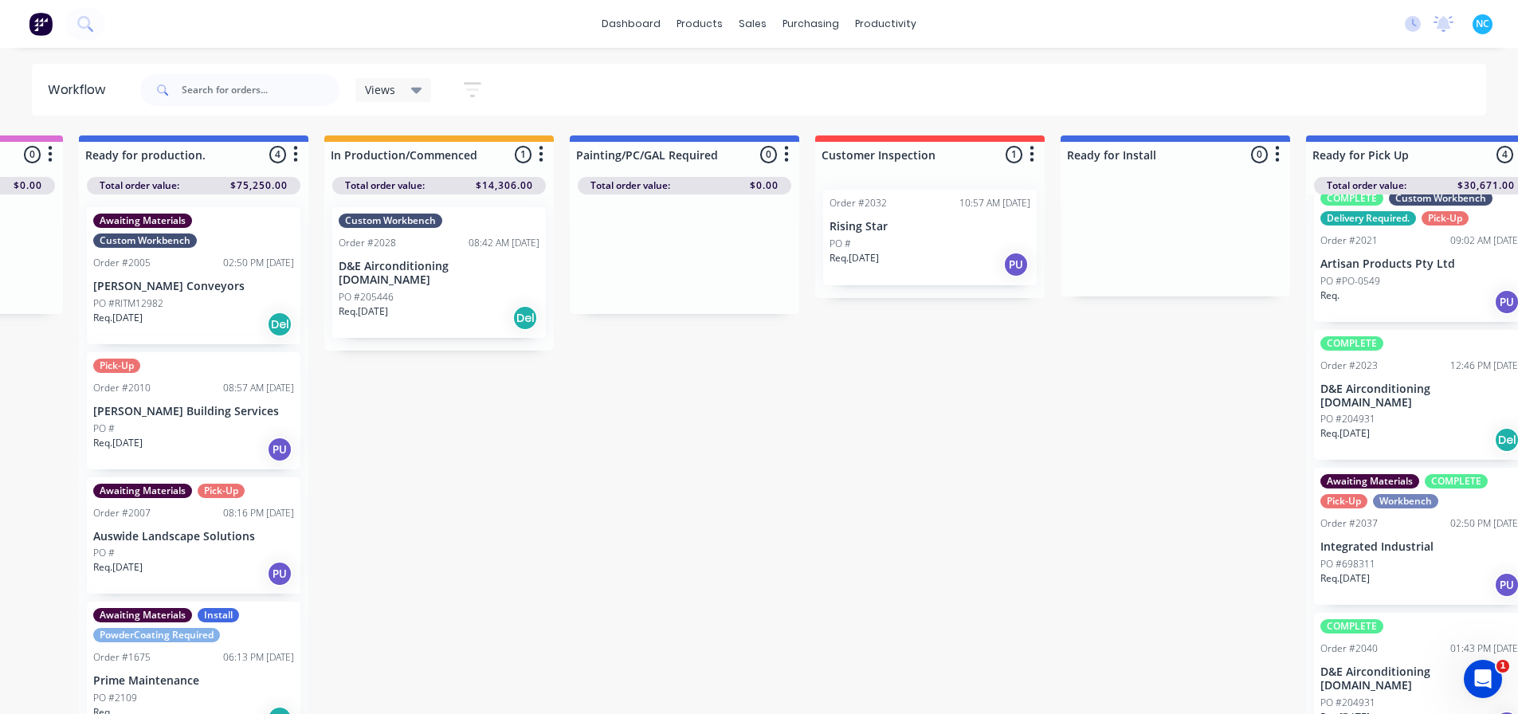
scroll to position [0, 430]
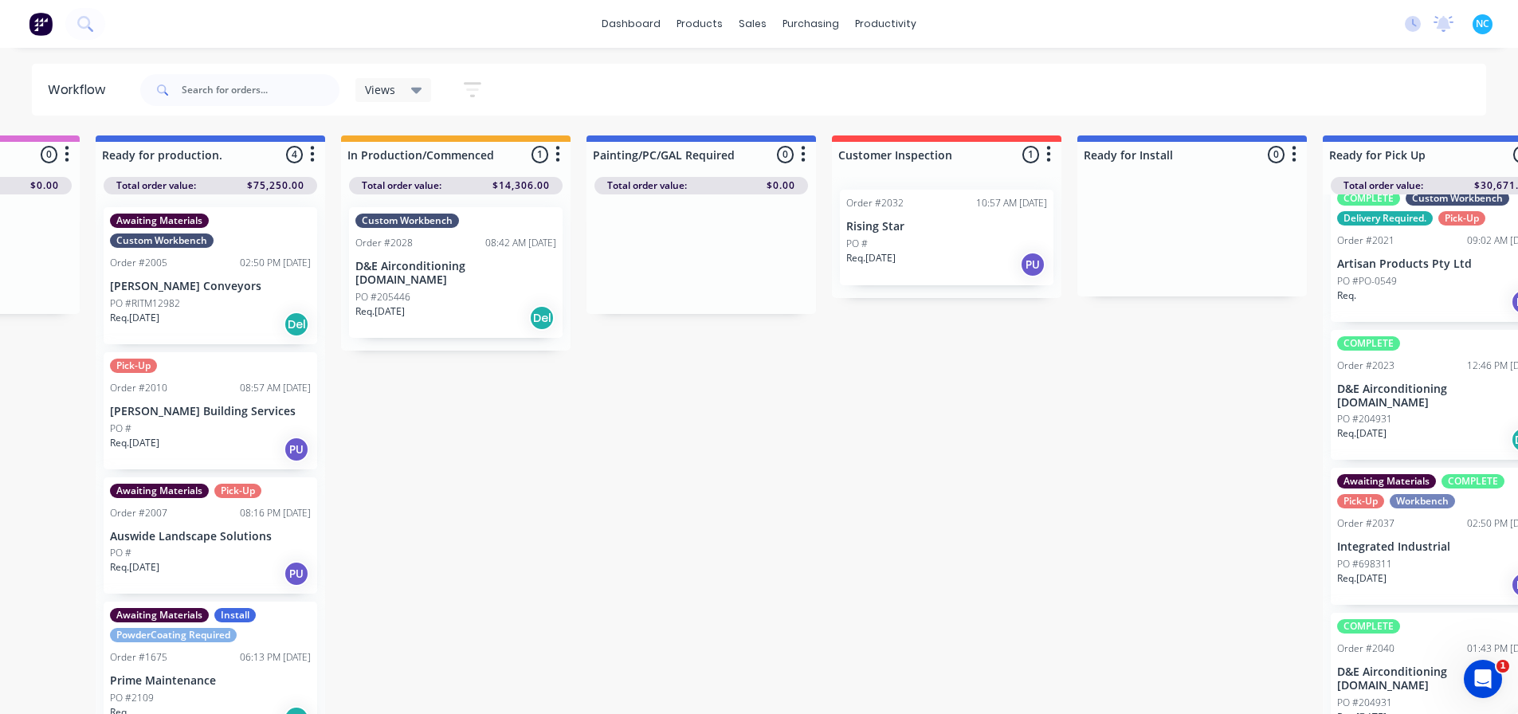
click at [473, 304] on div "Req. 17/09/25 Del" at bounding box center [455, 317] width 201 height 27
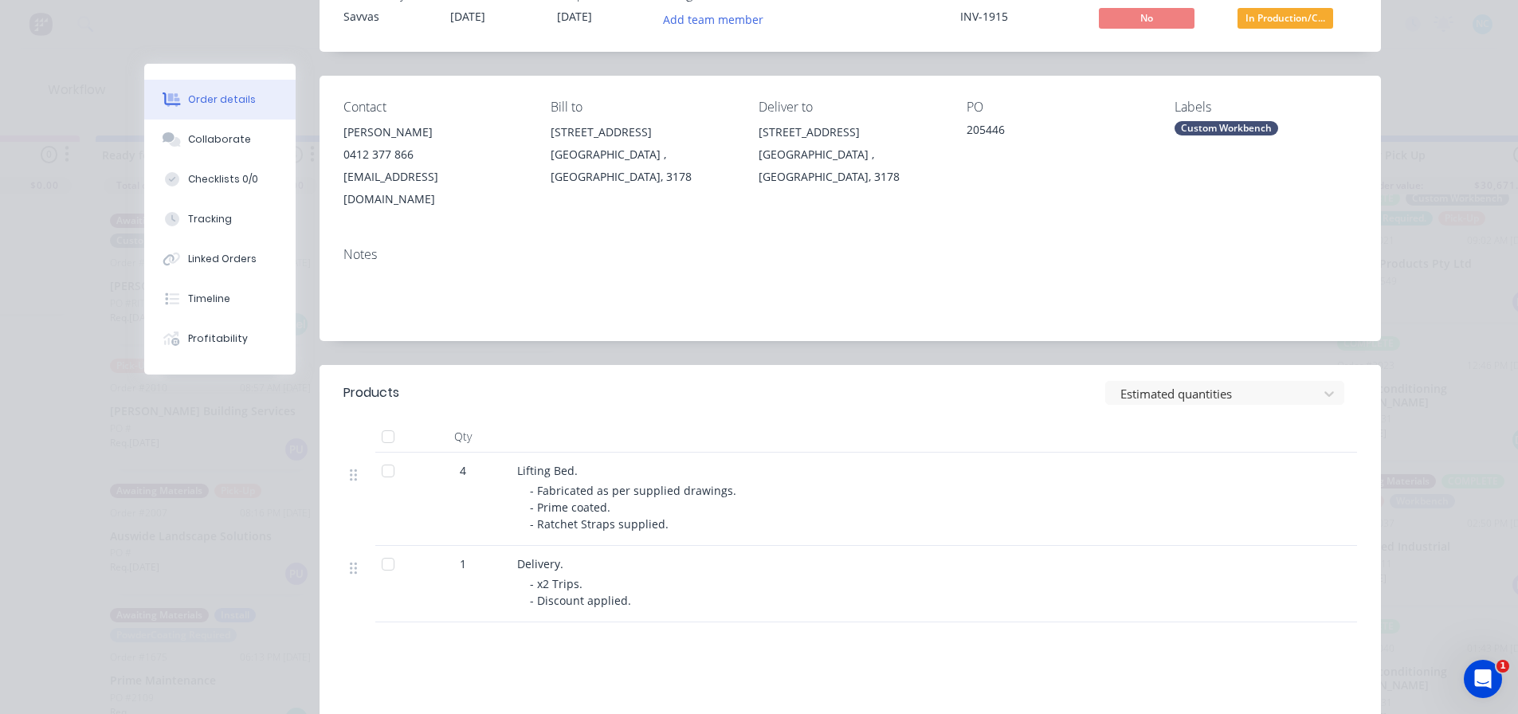
scroll to position [159, 0]
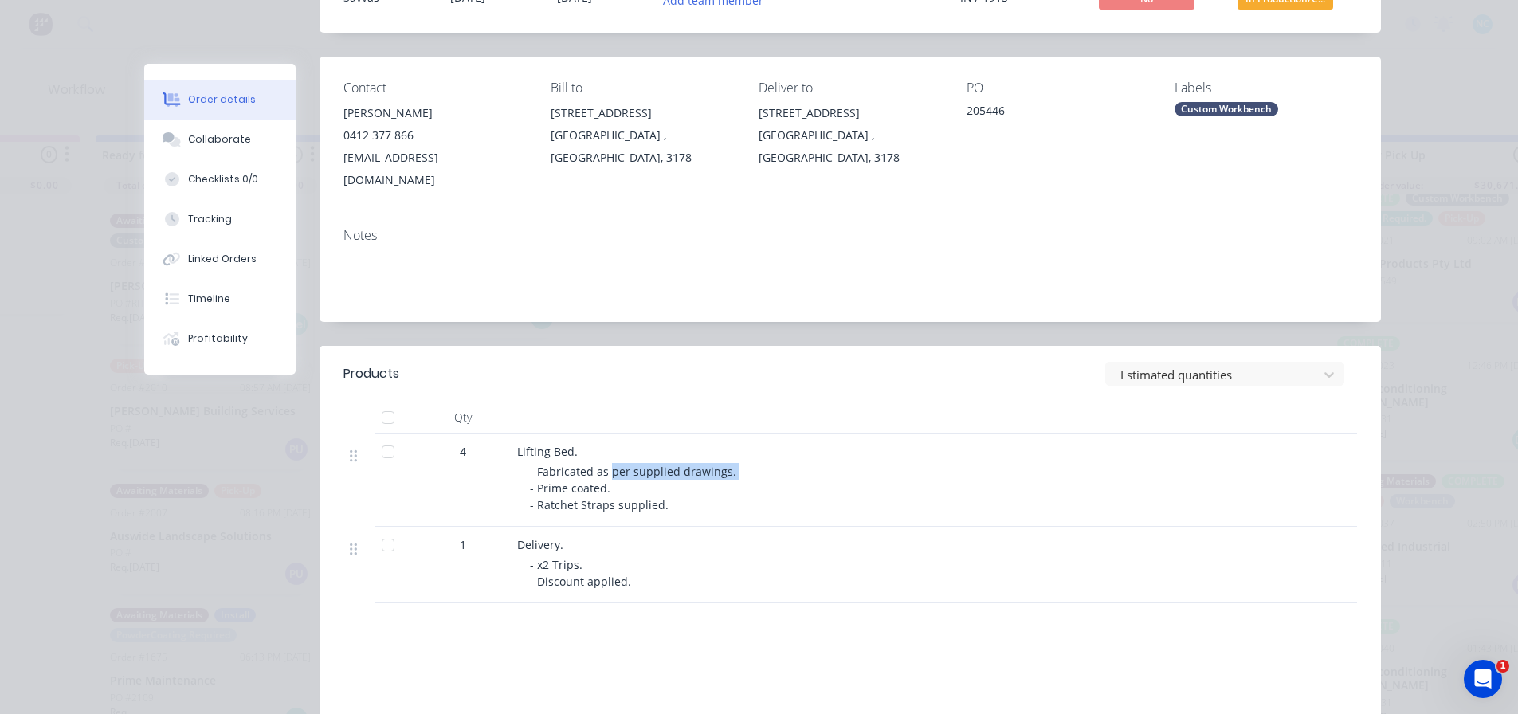
drag, startPoint x: 609, startPoint y: 455, endPoint x: 928, endPoint y: 496, distance: 322.1
click at [1013, 463] on div "- Fabricated as per supplied drawings. - Prime coated. - Ratchet Straps supplie…" at bounding box center [836, 488] width 612 height 50
click at [753, 556] on div "- x2 Trips. - Discount applied." at bounding box center [836, 572] width 612 height 33
